Goal: Obtain resource: Download file/media

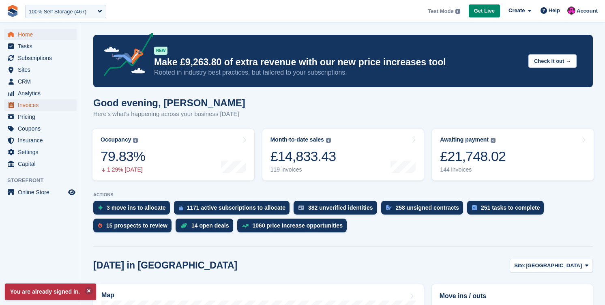
click at [33, 105] on span "Invoices" at bounding box center [42, 104] width 49 height 11
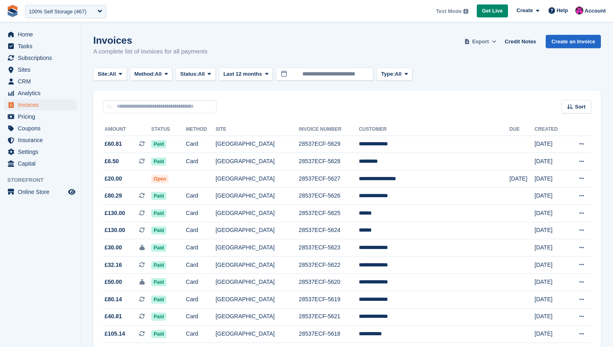
click at [479, 44] on span "Export" at bounding box center [480, 42] width 17 height 8
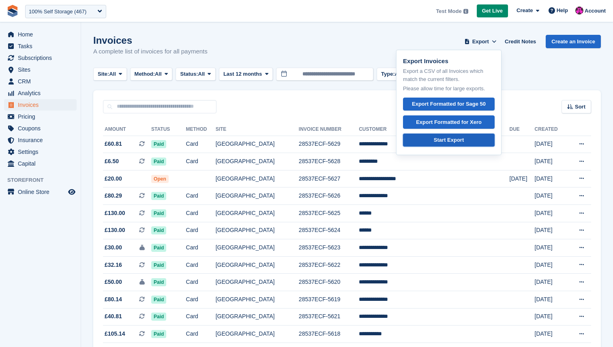
click at [446, 143] on div "Start Export" at bounding box center [449, 140] width 30 height 8
click at [216, 142] on td "Card" at bounding box center [201, 144] width 30 height 17
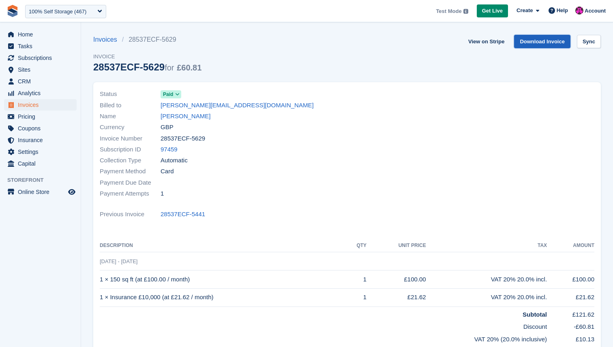
click at [534, 44] on link "Download Invoice" at bounding box center [542, 41] width 56 height 13
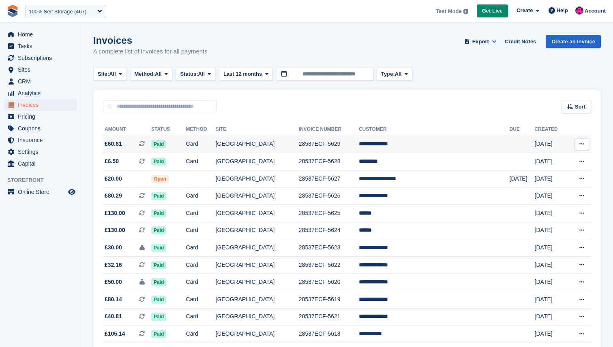
click at [252, 147] on td "[GEOGRAPHIC_DATA]" at bounding box center [257, 144] width 83 height 17
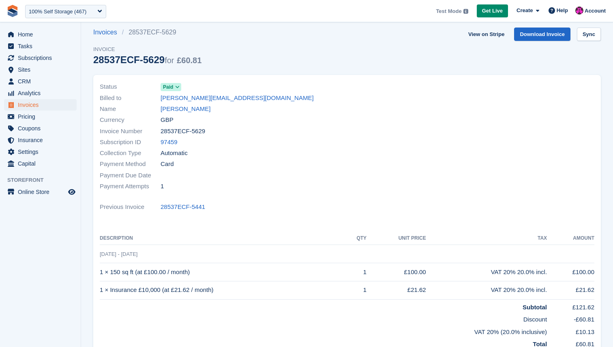
scroll to position [9, 0]
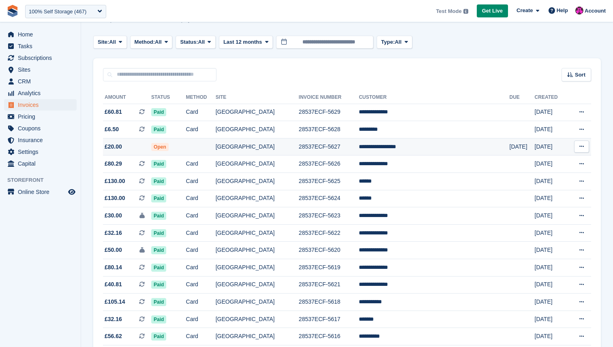
scroll to position [33, 0]
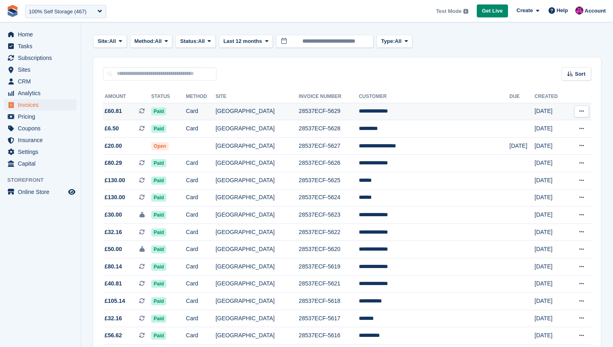
click at [578, 110] on button at bounding box center [581, 111] width 15 height 12
click at [550, 125] on p "Download PDF" at bounding box center [550, 127] width 71 height 11
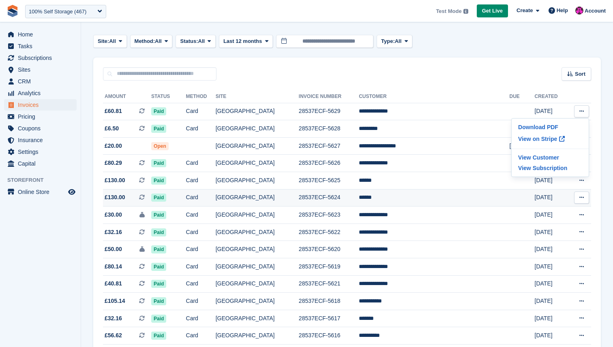
click at [278, 194] on td "Nottingham" at bounding box center [257, 197] width 83 height 17
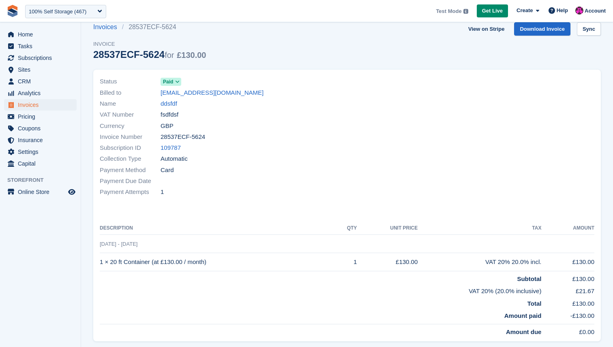
scroll to position [9, 0]
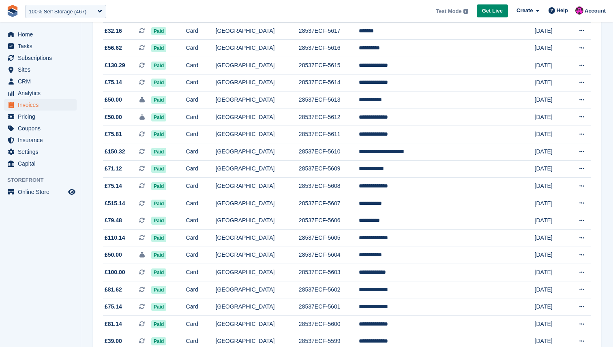
scroll to position [412, 0]
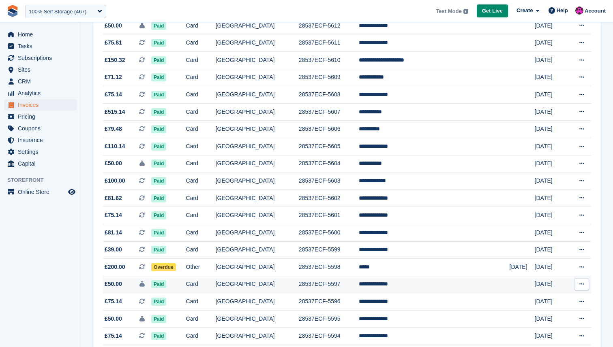
click at [299, 287] on td "[GEOGRAPHIC_DATA]" at bounding box center [257, 284] width 83 height 17
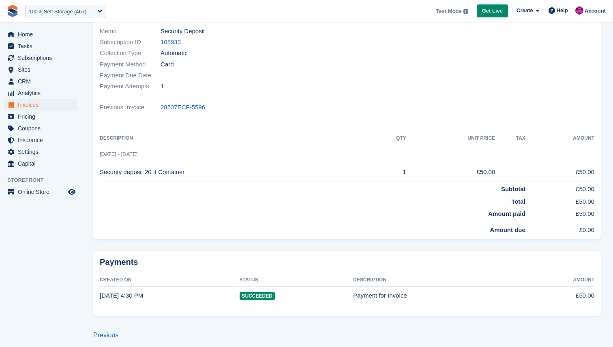
scroll to position [124, 0]
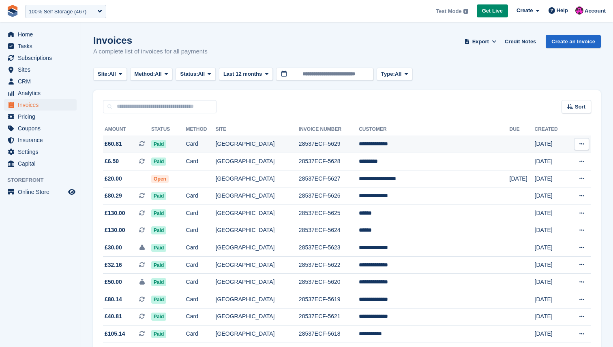
click at [140, 137] on td "£60.81 This is a recurring subscription invoice." at bounding box center [127, 144] width 48 height 17
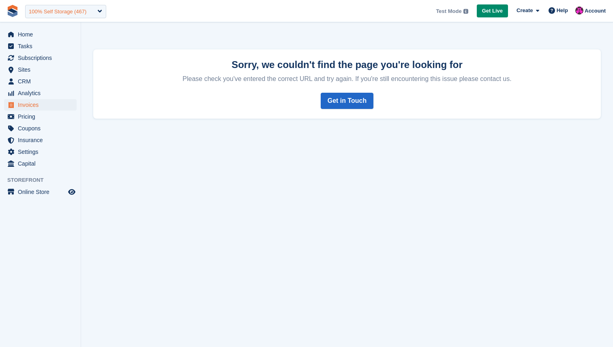
click at [77, 17] on div "100% Self Storage (467)" at bounding box center [65, 11] width 81 height 13
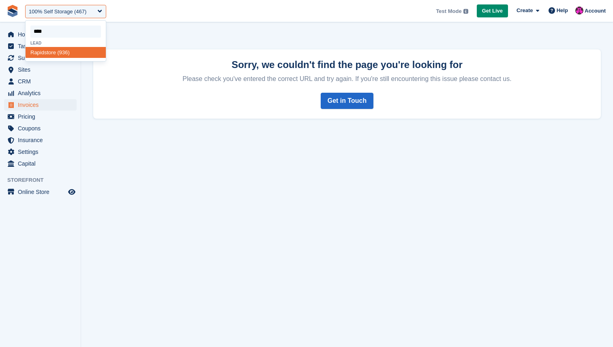
type input "*****"
click at [56, 53] on div "Rapid store (936)" at bounding box center [66, 52] width 80 height 11
select select "***"
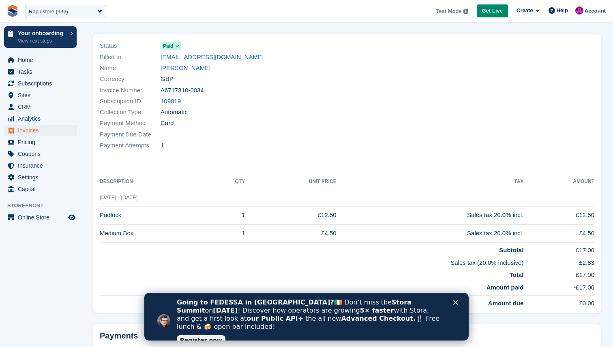
scroll to position [48, 0]
click at [235, 133] on div "Payment Due Date" at bounding box center [221, 134] width 242 height 11
click at [454, 303] on icon "Close" at bounding box center [455, 302] width 5 height 5
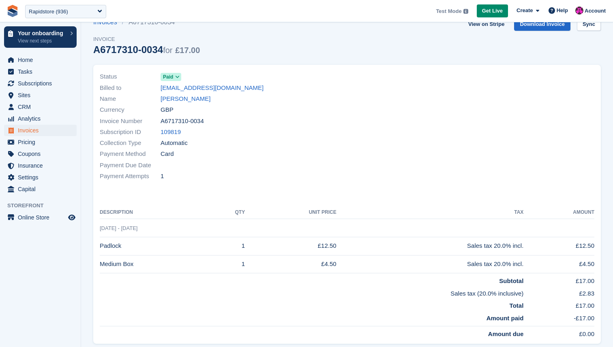
scroll to position [21, 0]
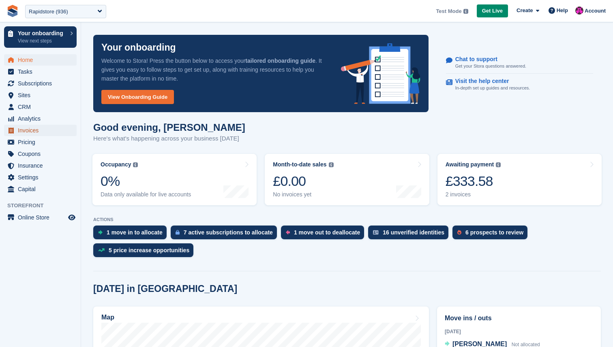
click at [34, 129] on span "Invoices" at bounding box center [42, 130] width 49 height 11
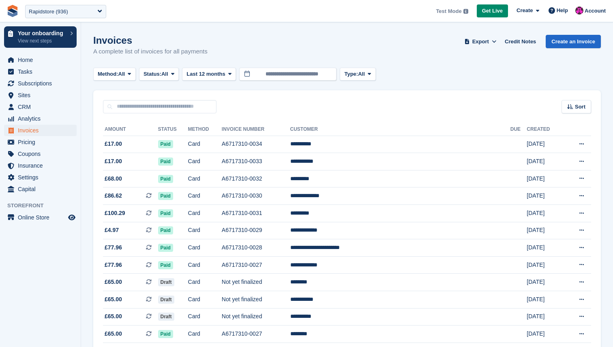
click at [49, 4] on div "**********" at bounding box center [66, 11] width 88 height 19
